Goal: Find specific page/section: Find specific page/section

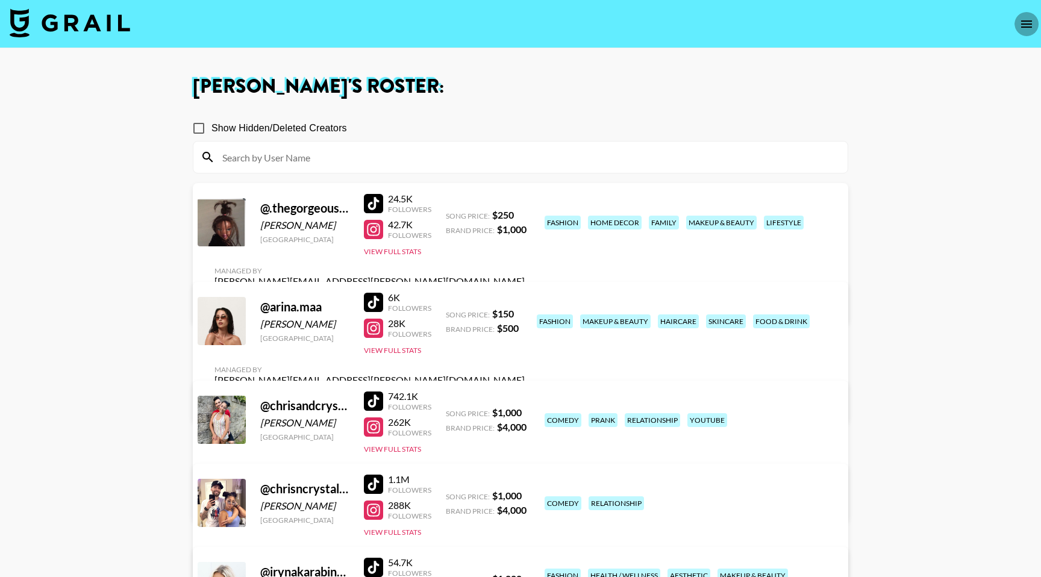
click at [1031, 27] on icon "open drawer" at bounding box center [1026, 23] width 11 height 7
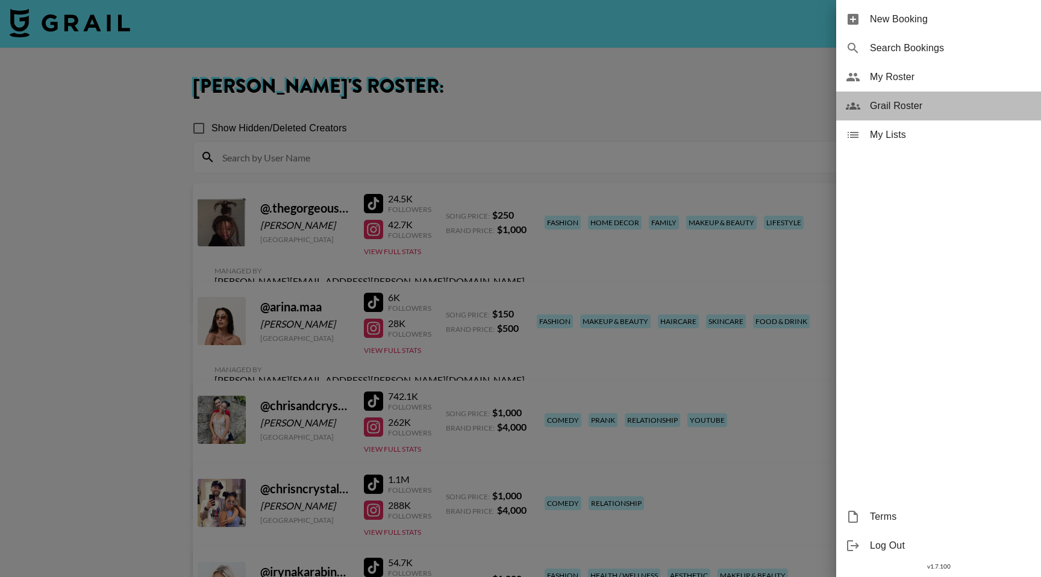
click at [891, 99] on span "Grail Roster" at bounding box center [950, 106] width 161 height 14
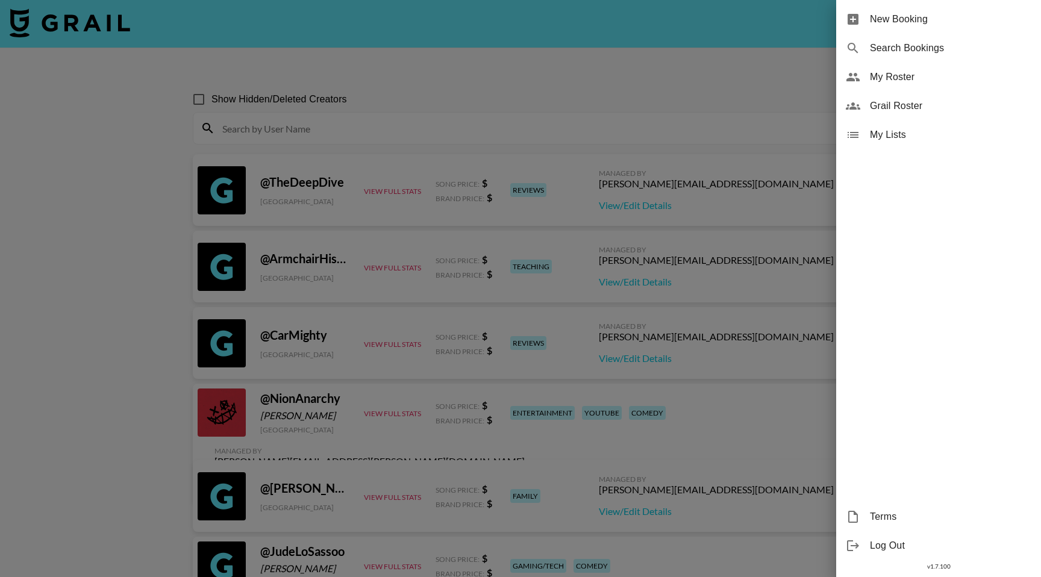
click at [395, 127] on div at bounding box center [520, 288] width 1041 height 577
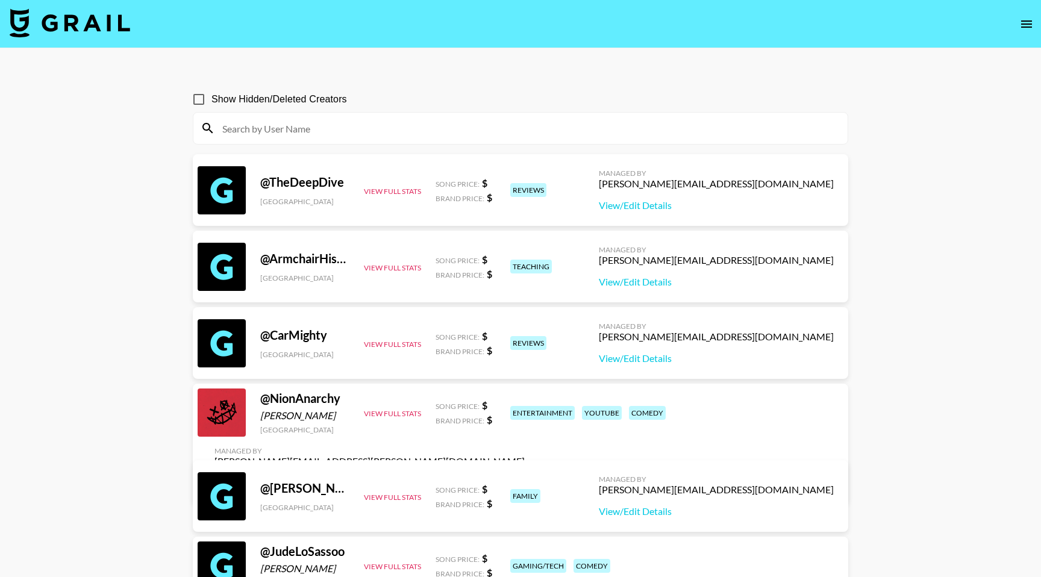
click at [395, 127] on input at bounding box center [527, 128] width 625 height 19
paste input "agata_leszko"
type input "agata_leszko"
click at [281, 133] on input at bounding box center [527, 128] width 625 height 19
paste input "puckvandrenth"
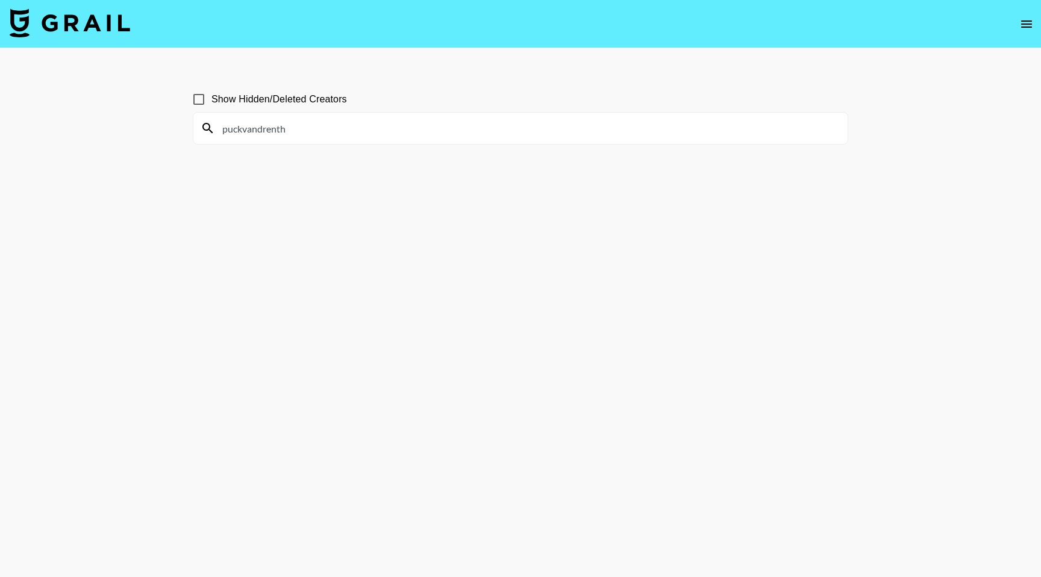
paste input
type input "puckvandrenth"
